Goal: Task Accomplishment & Management: Manage account settings

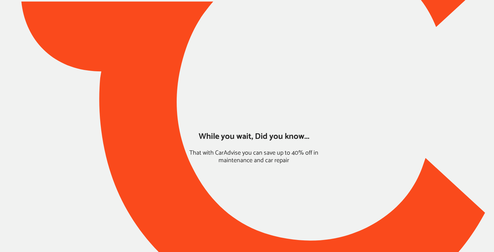
type input "*****"
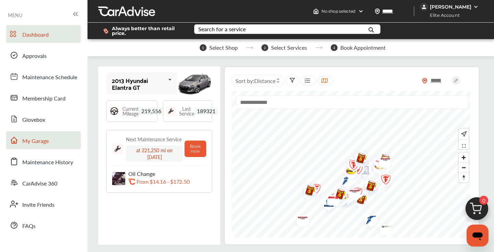
click at [43, 142] on span "My Garage" at bounding box center [35, 141] width 26 height 9
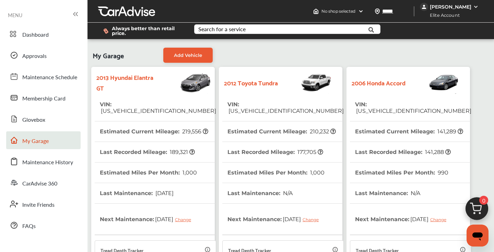
click at [441, 109] on tr "VIN : [US_VEHICLE_IDENTIFICATION_NUMBER]" at bounding box center [411, 107] width 122 height 27
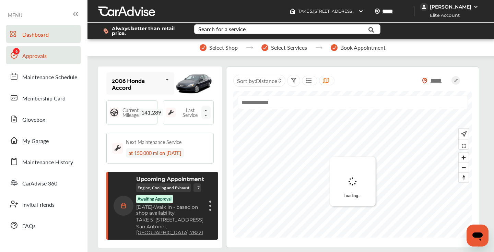
click at [35, 58] on span "Approvals" at bounding box center [34, 56] width 24 height 9
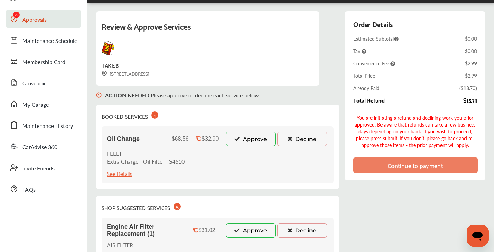
scroll to position [38, 0]
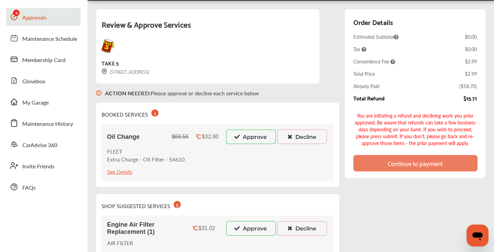
click at [245, 136] on button "Approve" at bounding box center [251, 137] width 50 height 14
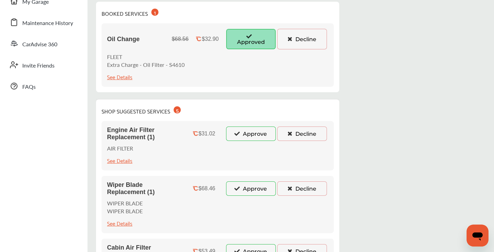
scroll to position [160, 0]
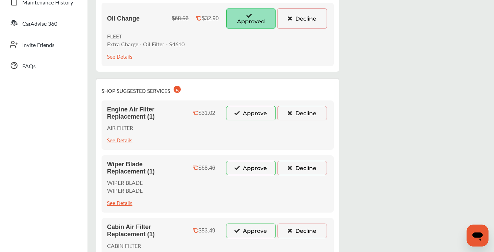
click at [298, 115] on button "Decline" at bounding box center [302, 113] width 50 height 14
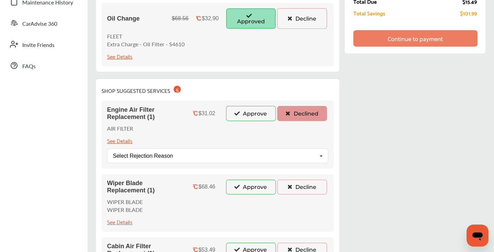
click at [303, 192] on button "Decline" at bounding box center [302, 187] width 50 height 14
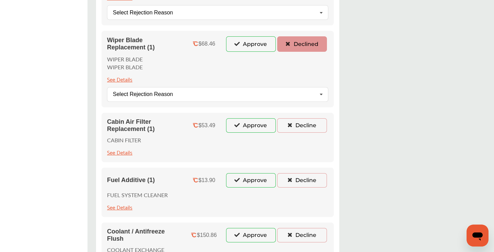
scroll to position [313, 0]
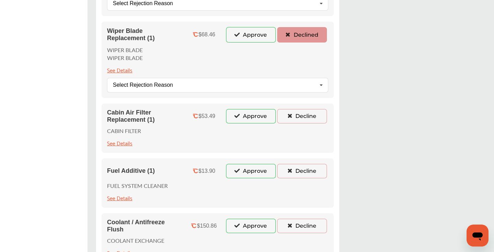
click at [307, 115] on button "Decline" at bounding box center [302, 116] width 50 height 14
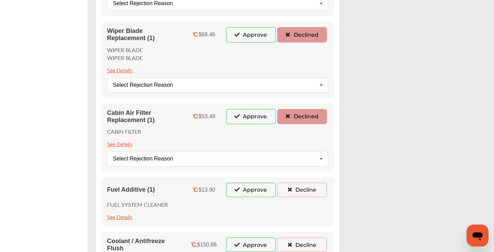
click at [302, 193] on button "Decline" at bounding box center [302, 190] width 50 height 14
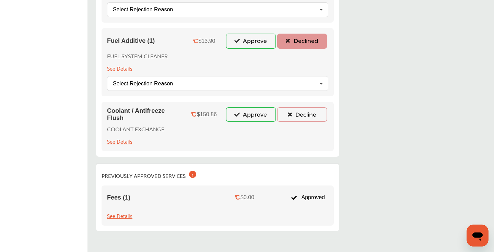
scroll to position [485, 0]
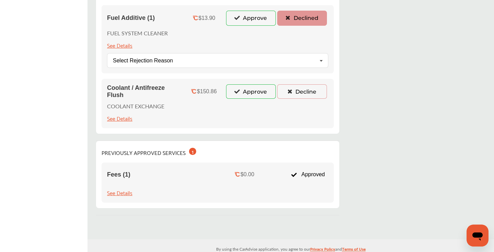
click at [307, 94] on button "Decline" at bounding box center [302, 91] width 50 height 14
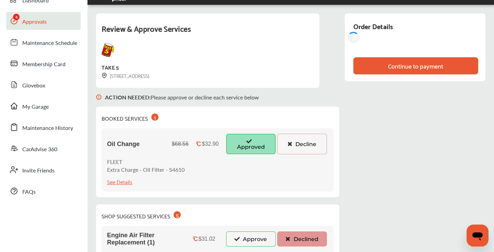
scroll to position [0, 0]
